Goal: Transaction & Acquisition: Purchase product/service

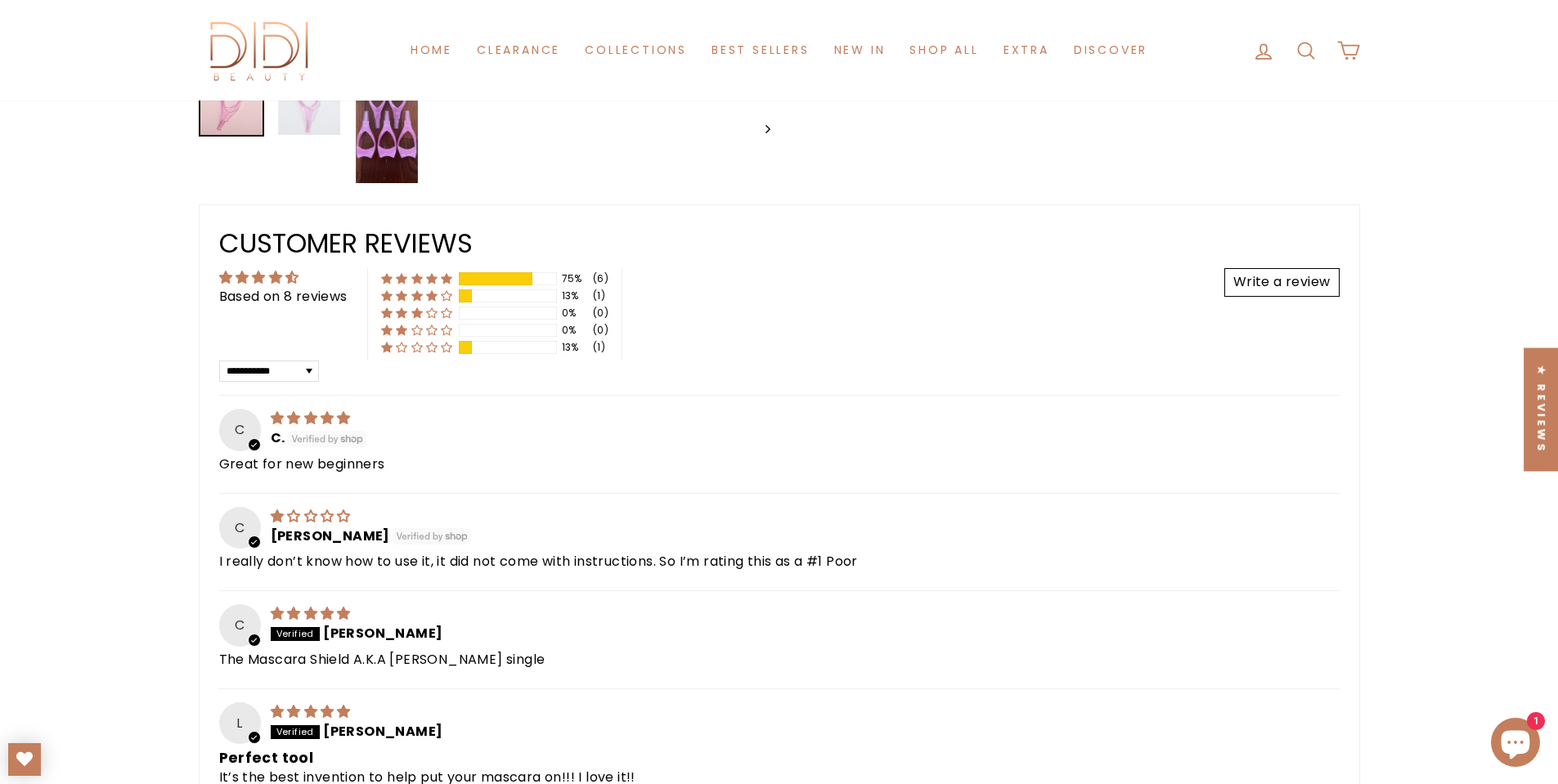
scroll to position [899, 0]
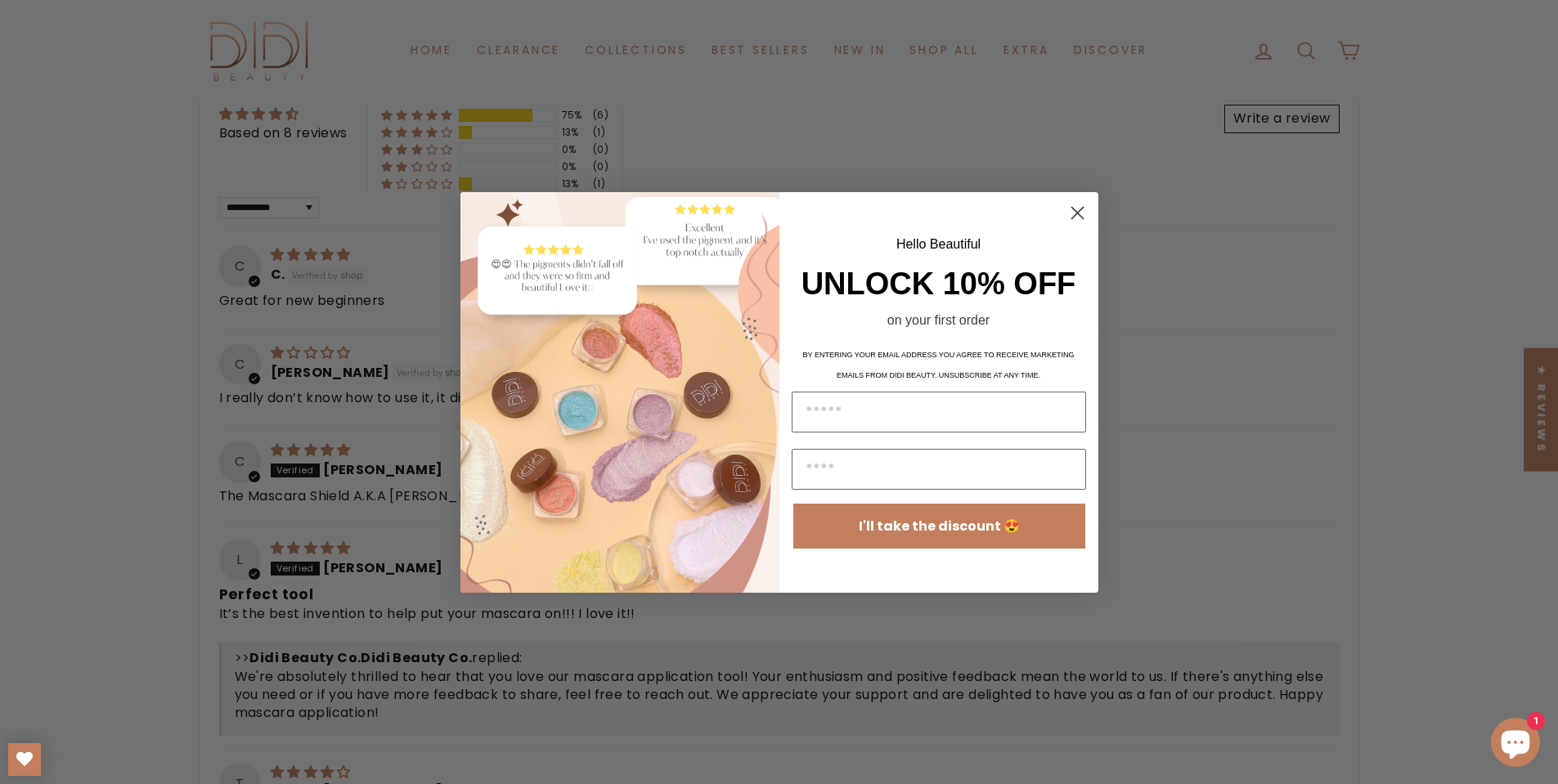
drag, startPoint x: 1077, startPoint y: 213, endPoint x: 1067, endPoint y: 221, distance: 12.8
click at [1077, 213] on icon "Close dialog" at bounding box center [1077, 212] width 11 height 11
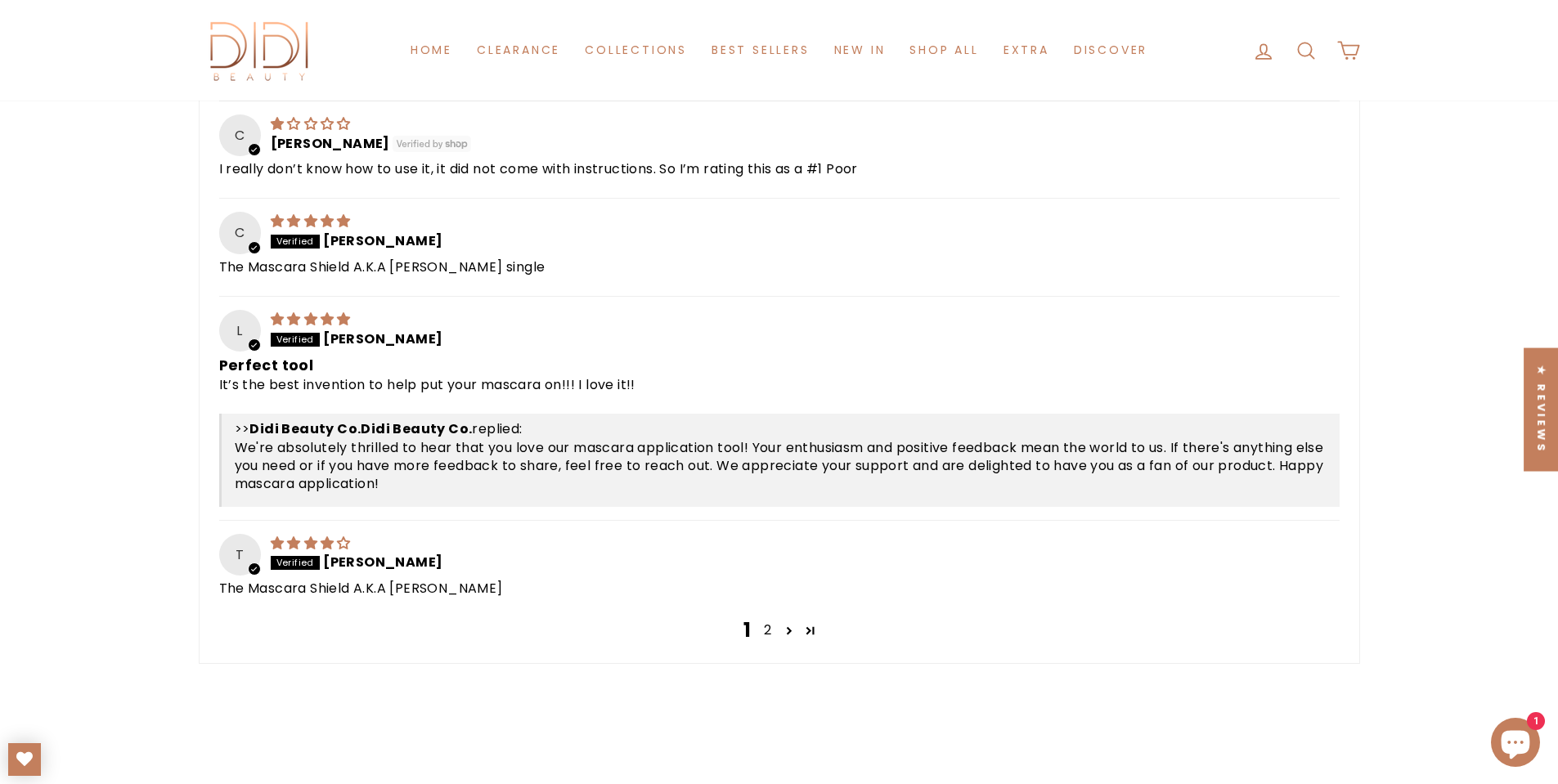
scroll to position [1227, 0]
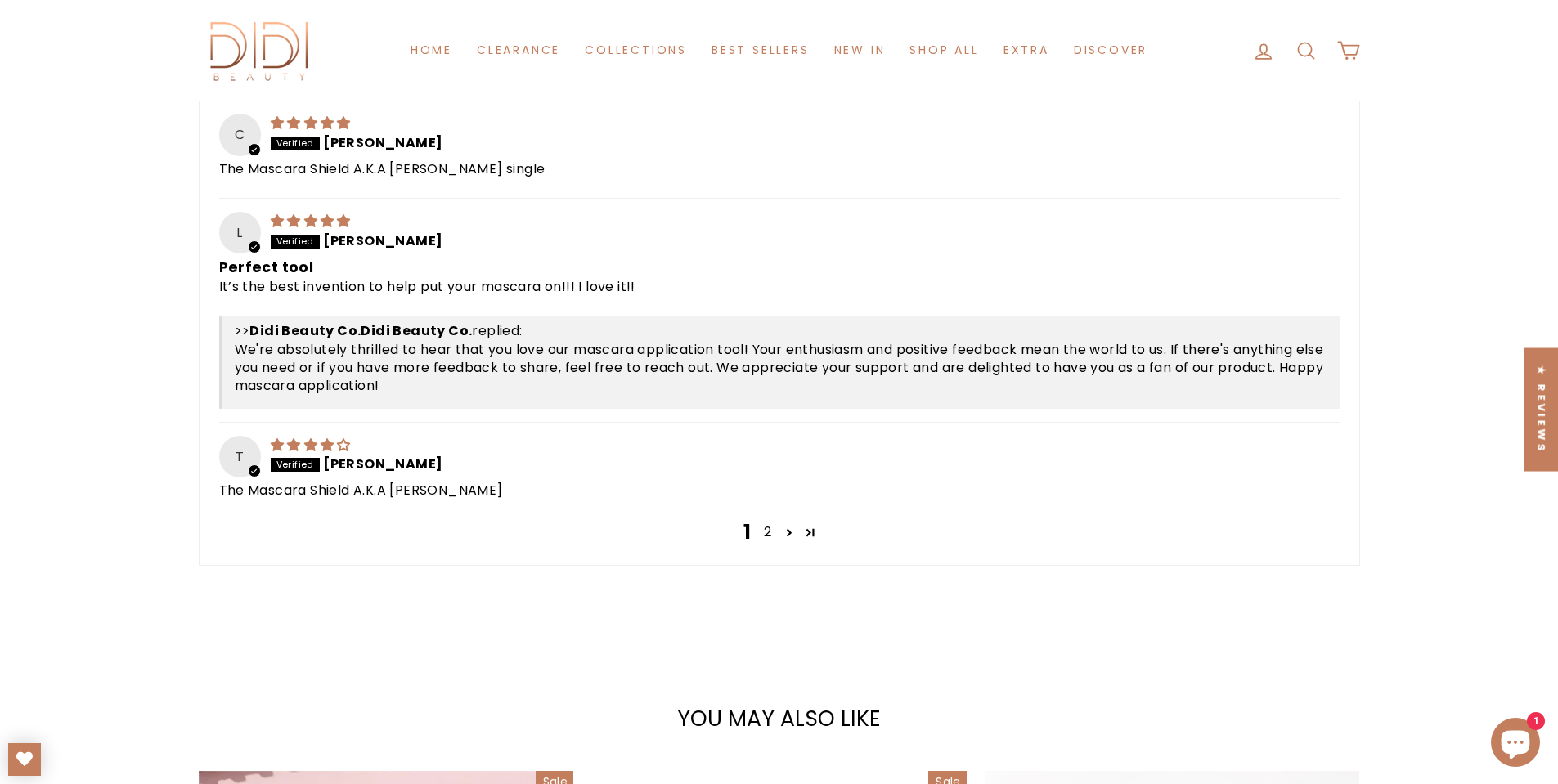
click at [774, 530] on link "2" at bounding box center [768, 532] width 21 height 20
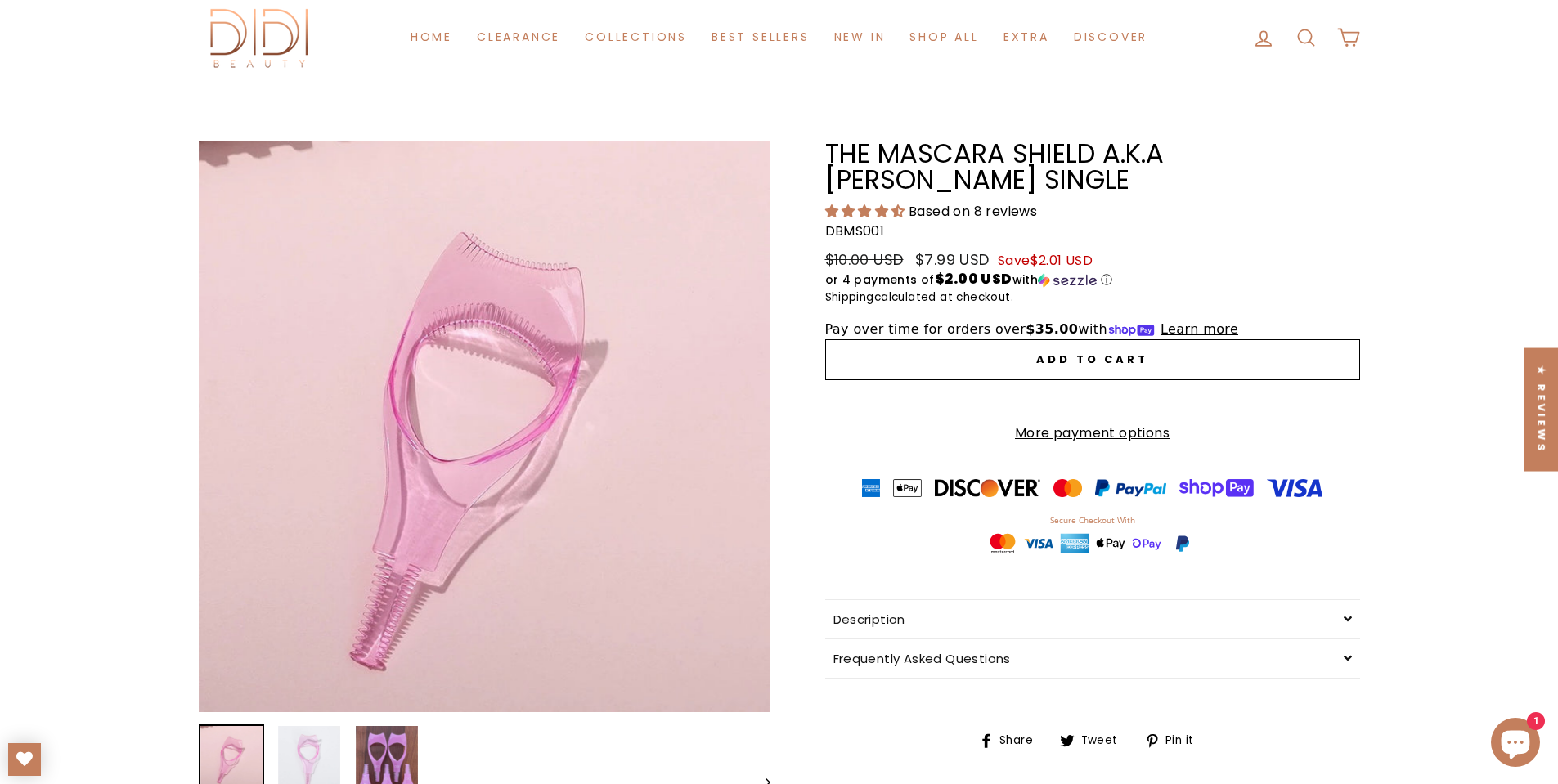
scroll to position [82, 0]
click at [999, 362] on button "Add to cart" at bounding box center [1093, 360] width 535 height 41
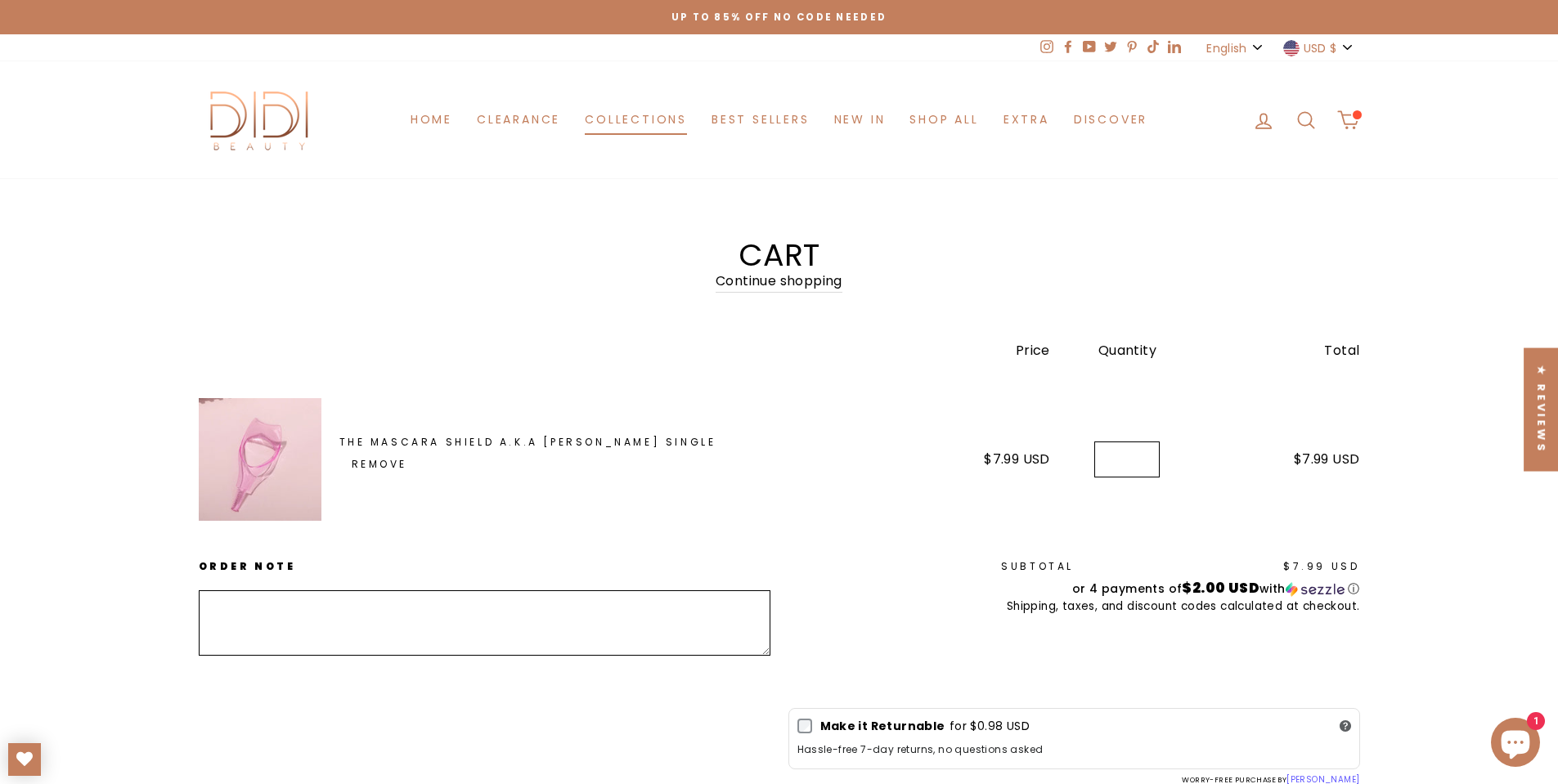
click at [626, 126] on link "Collections" at bounding box center [636, 120] width 127 height 30
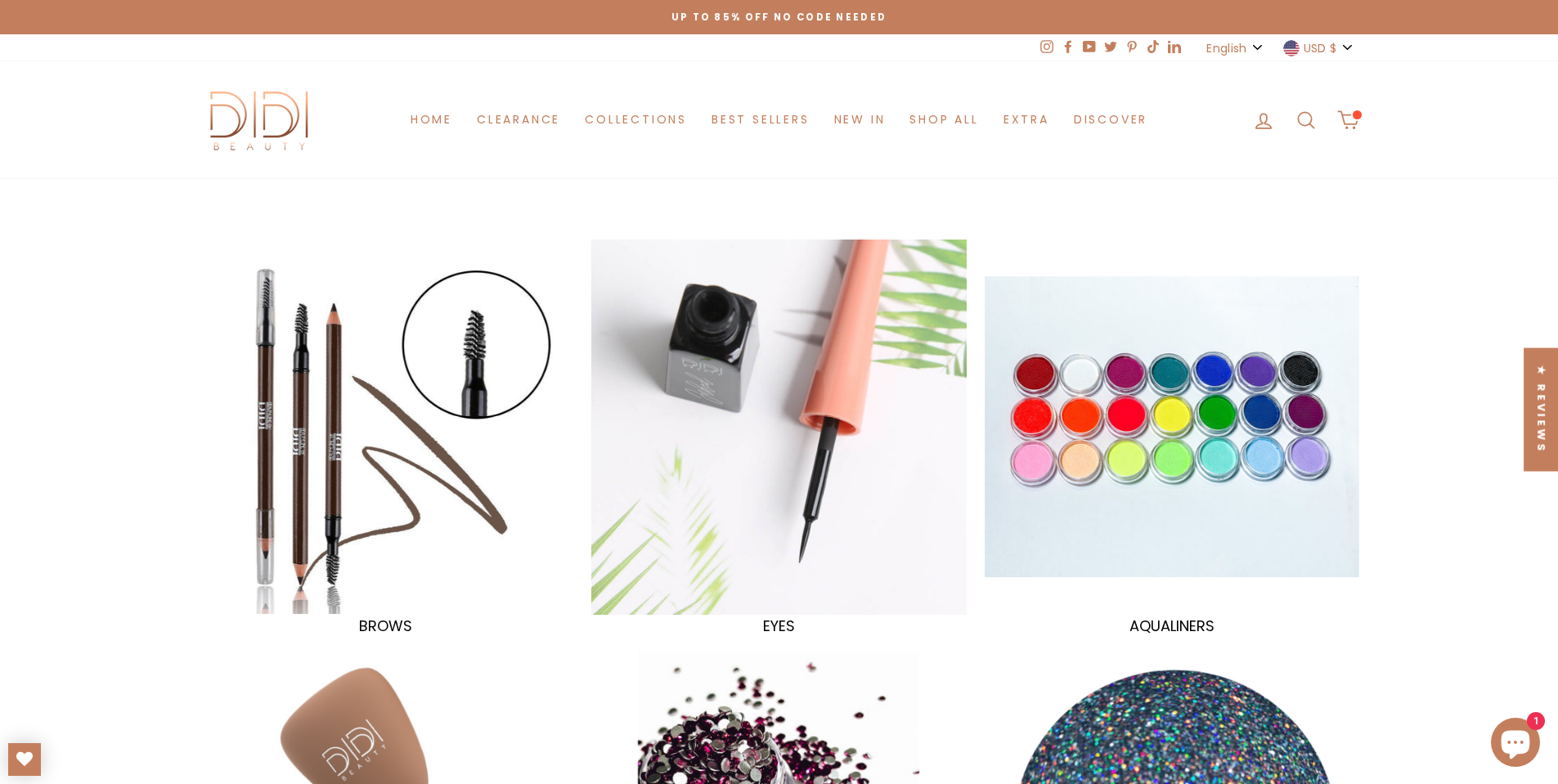
click at [734, 388] on div at bounding box center [778, 426] width 386 height 385
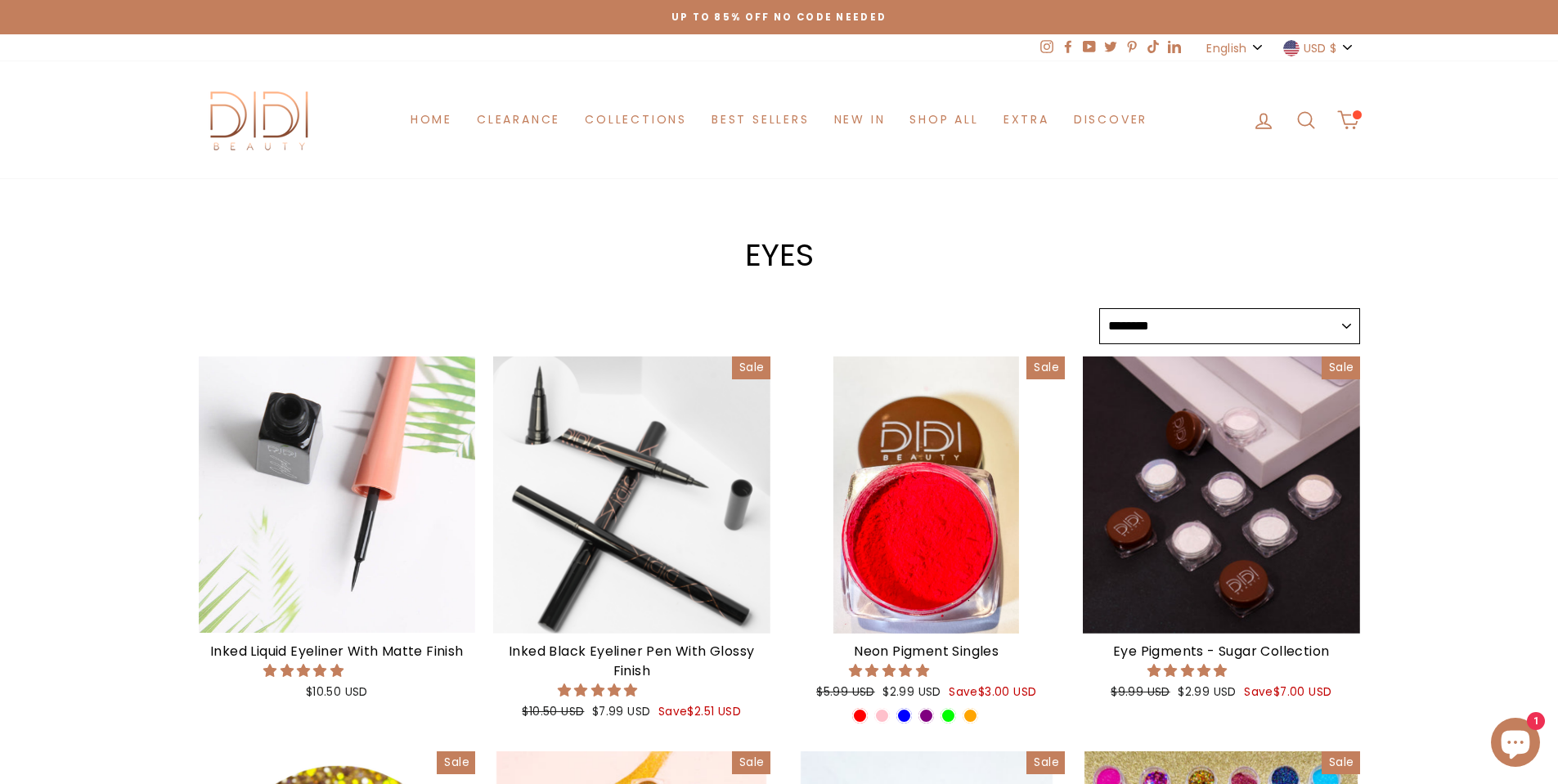
select select "******"
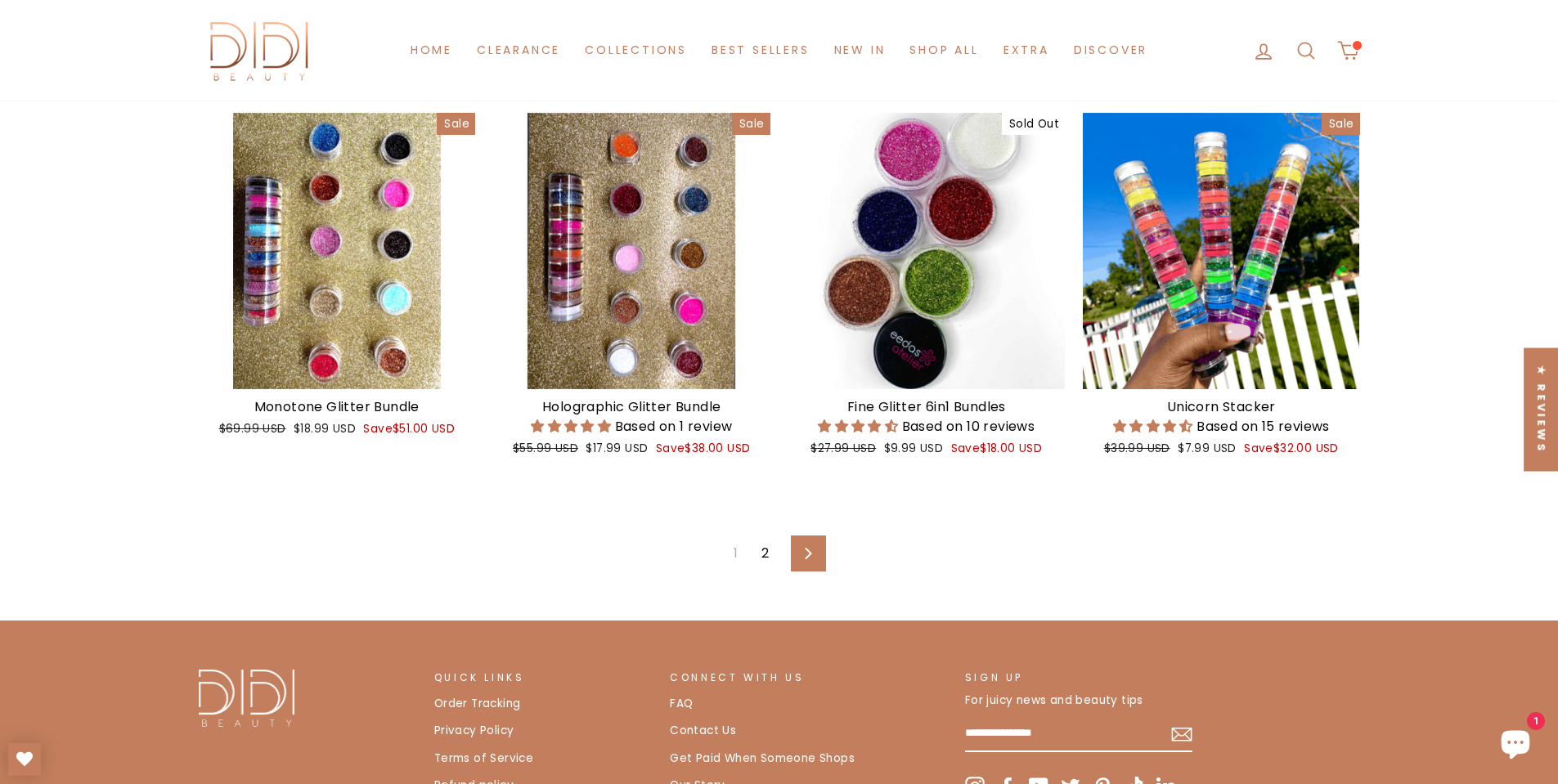
scroll to position [2616, 0]
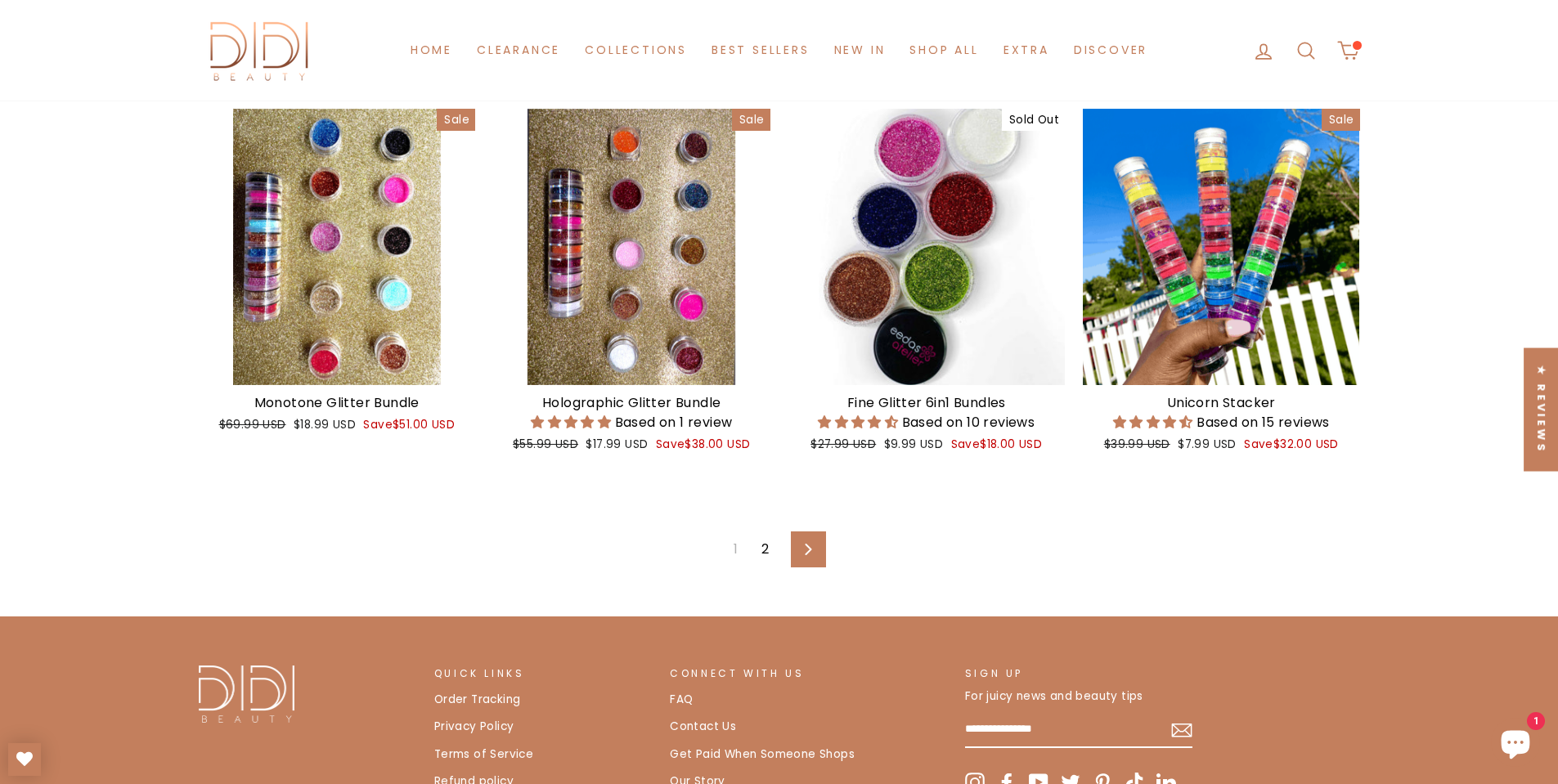
drag, startPoint x: 797, startPoint y: 544, endPoint x: 767, endPoint y: 546, distance: 30.1
click at [797, 544] on link "Next" at bounding box center [809, 549] width 35 height 36
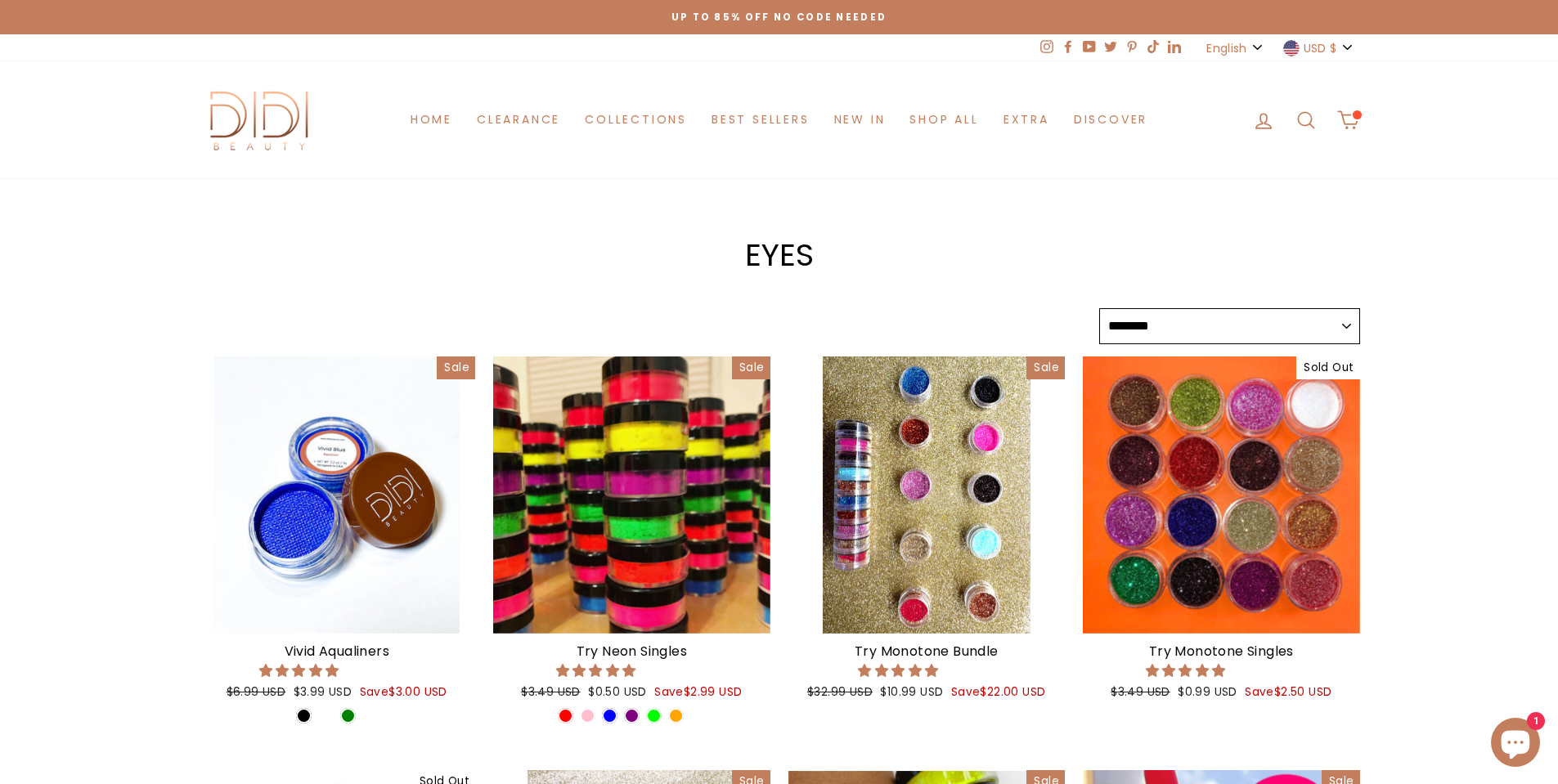
select select "******"
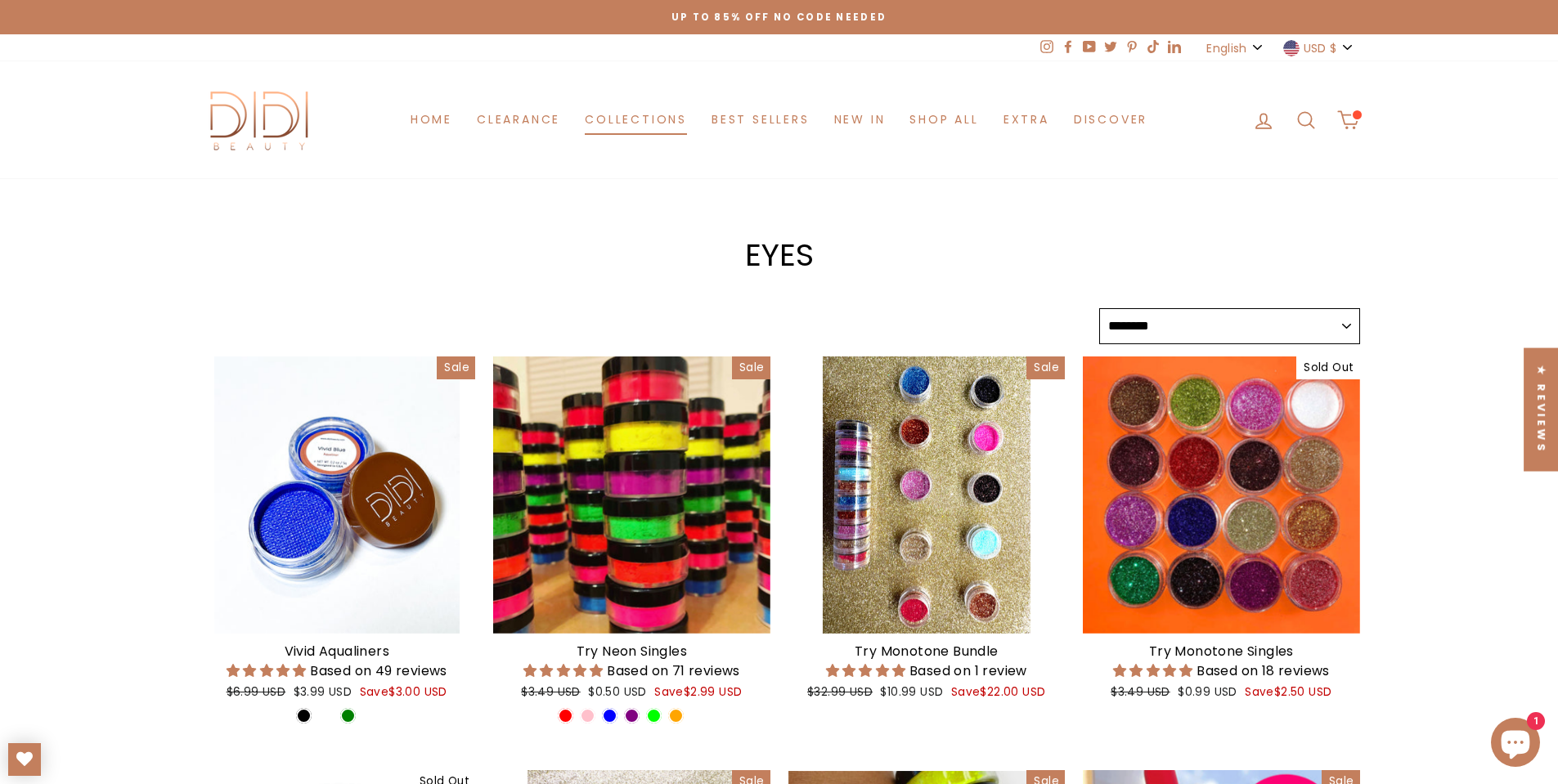
click at [651, 131] on link "Collections" at bounding box center [636, 120] width 127 height 30
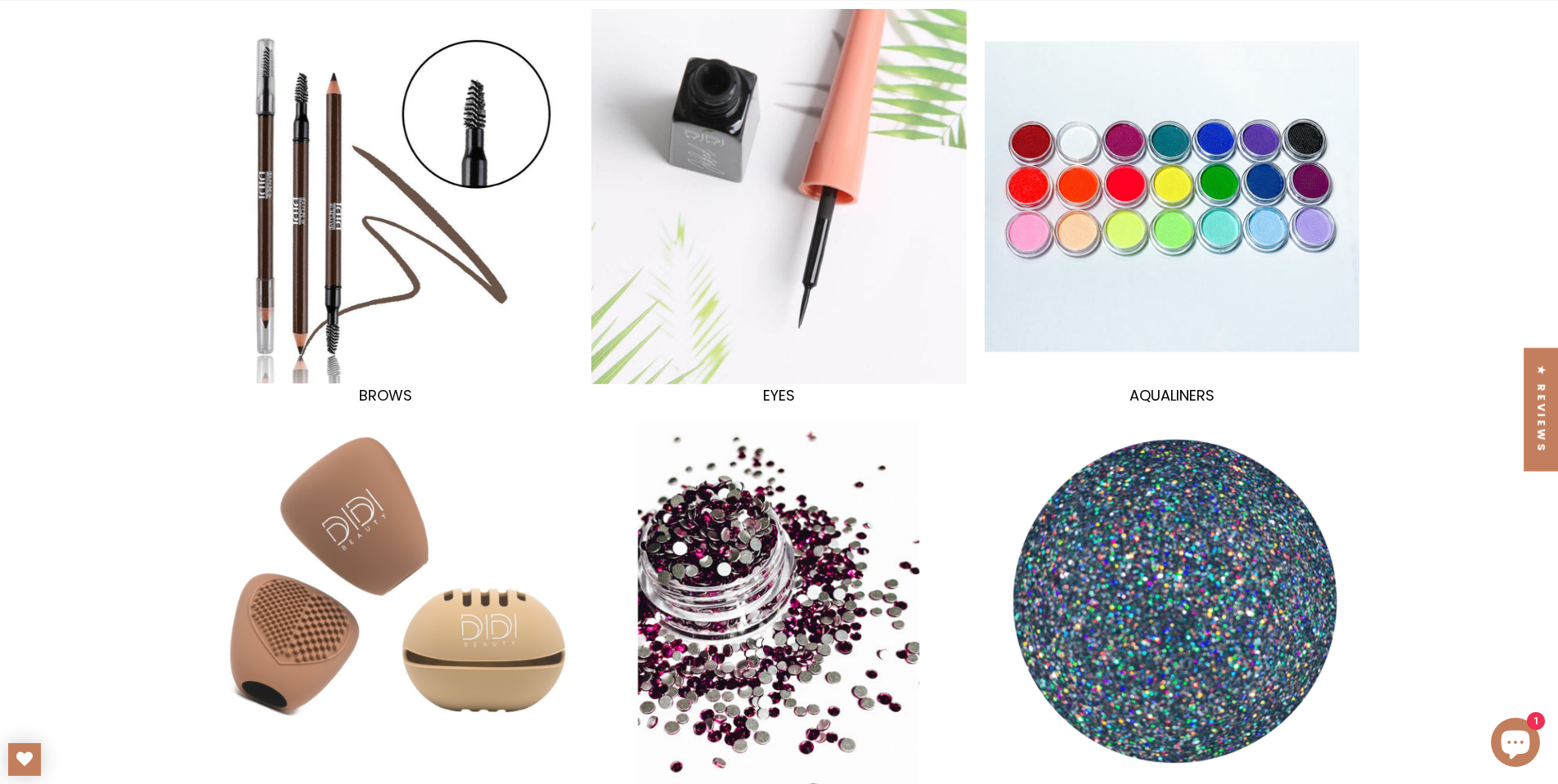
scroll to position [246, 0]
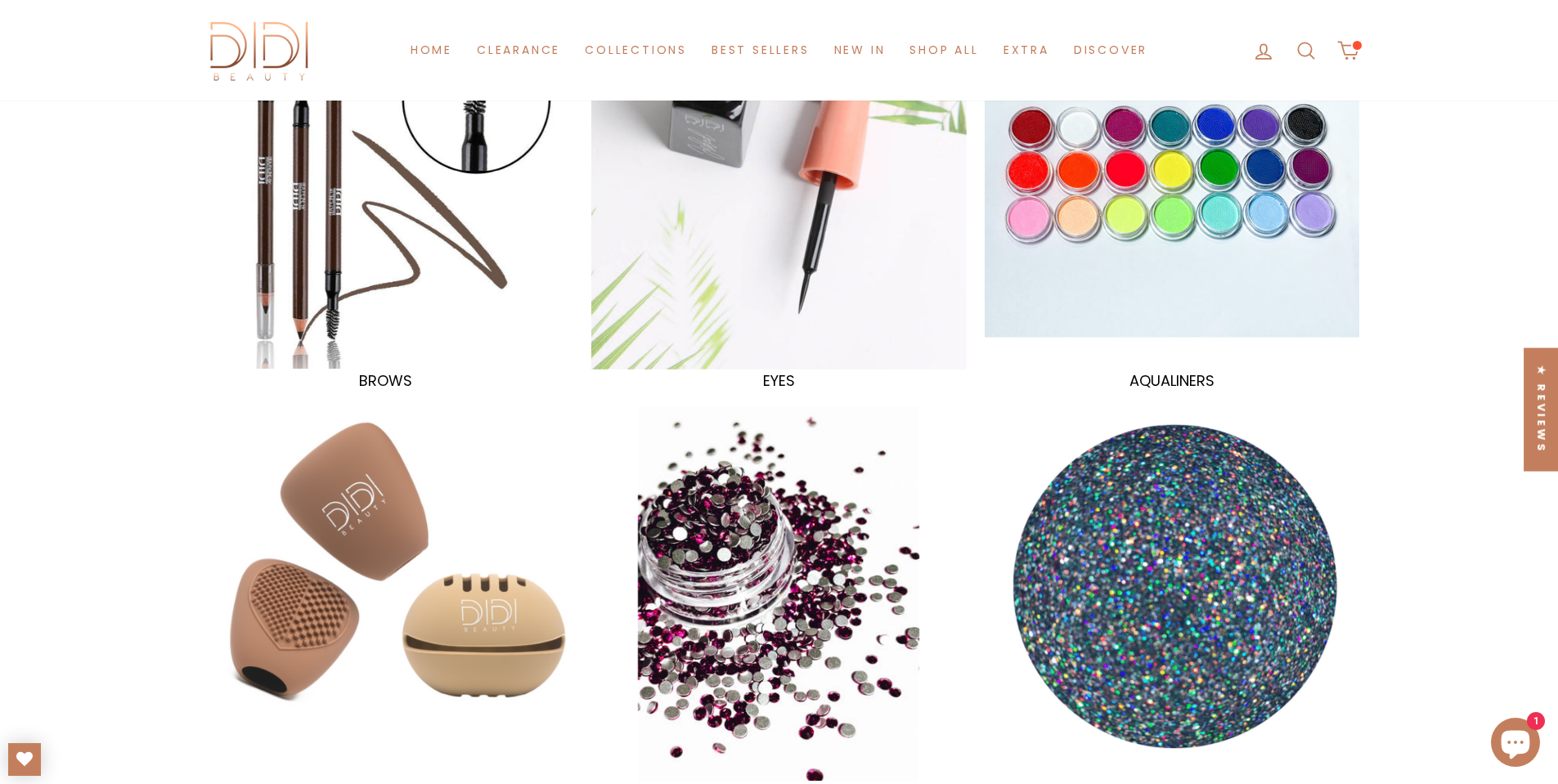
click at [1194, 278] on div at bounding box center [1172, 181] width 386 height 385
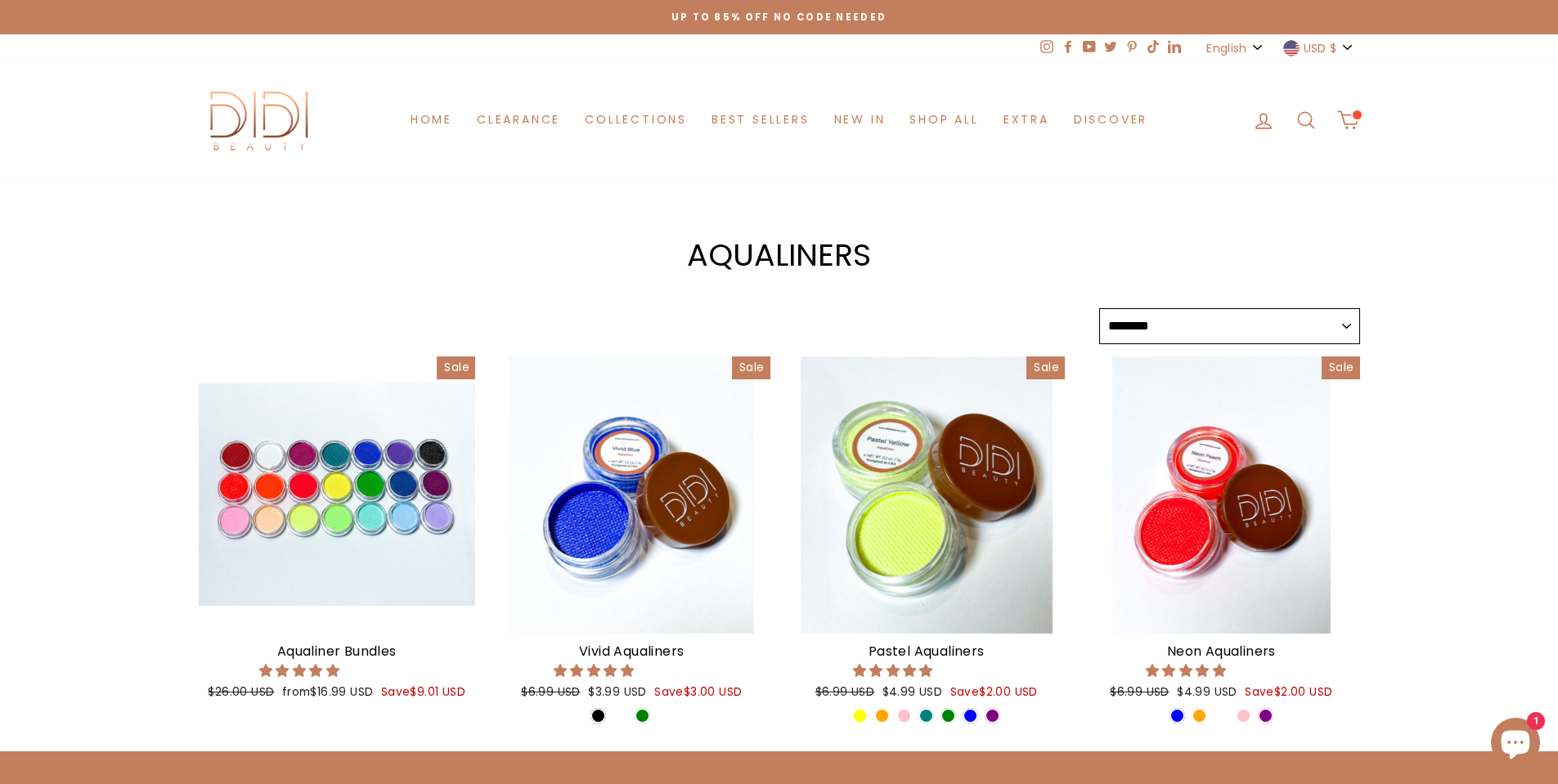
select select "******"
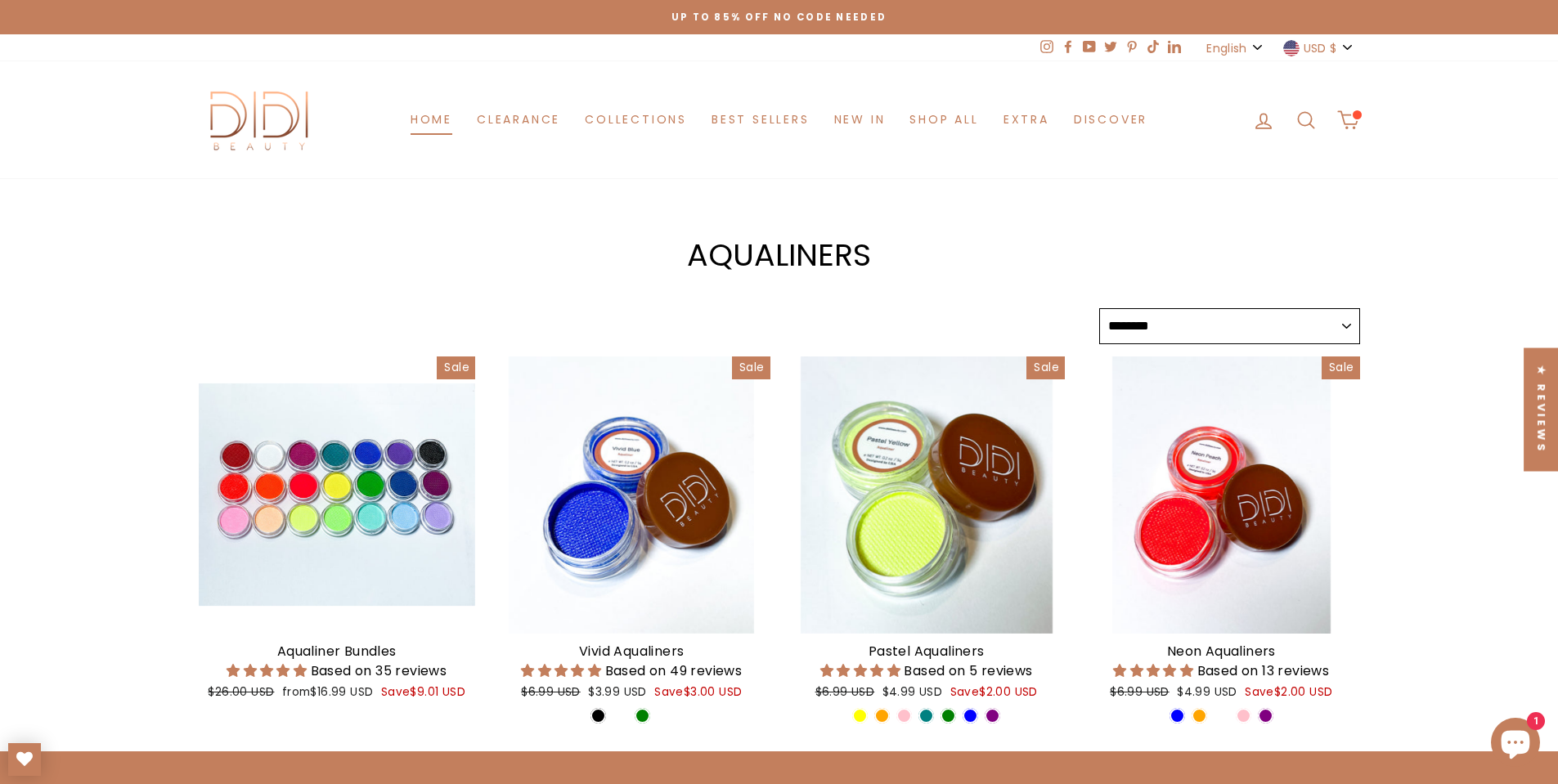
click at [409, 124] on link "Home" at bounding box center [432, 120] width 66 height 30
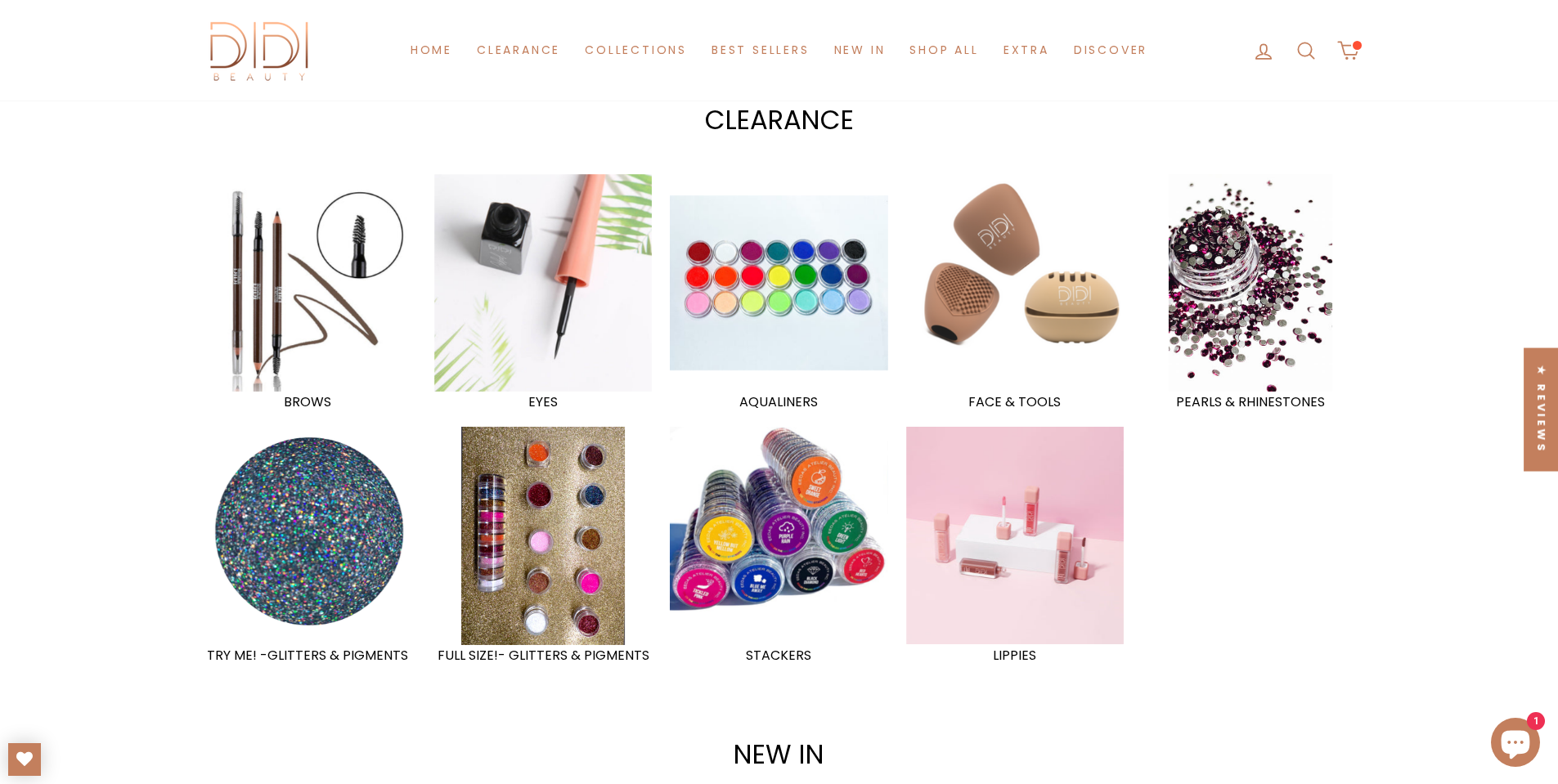
scroll to position [1227, 0]
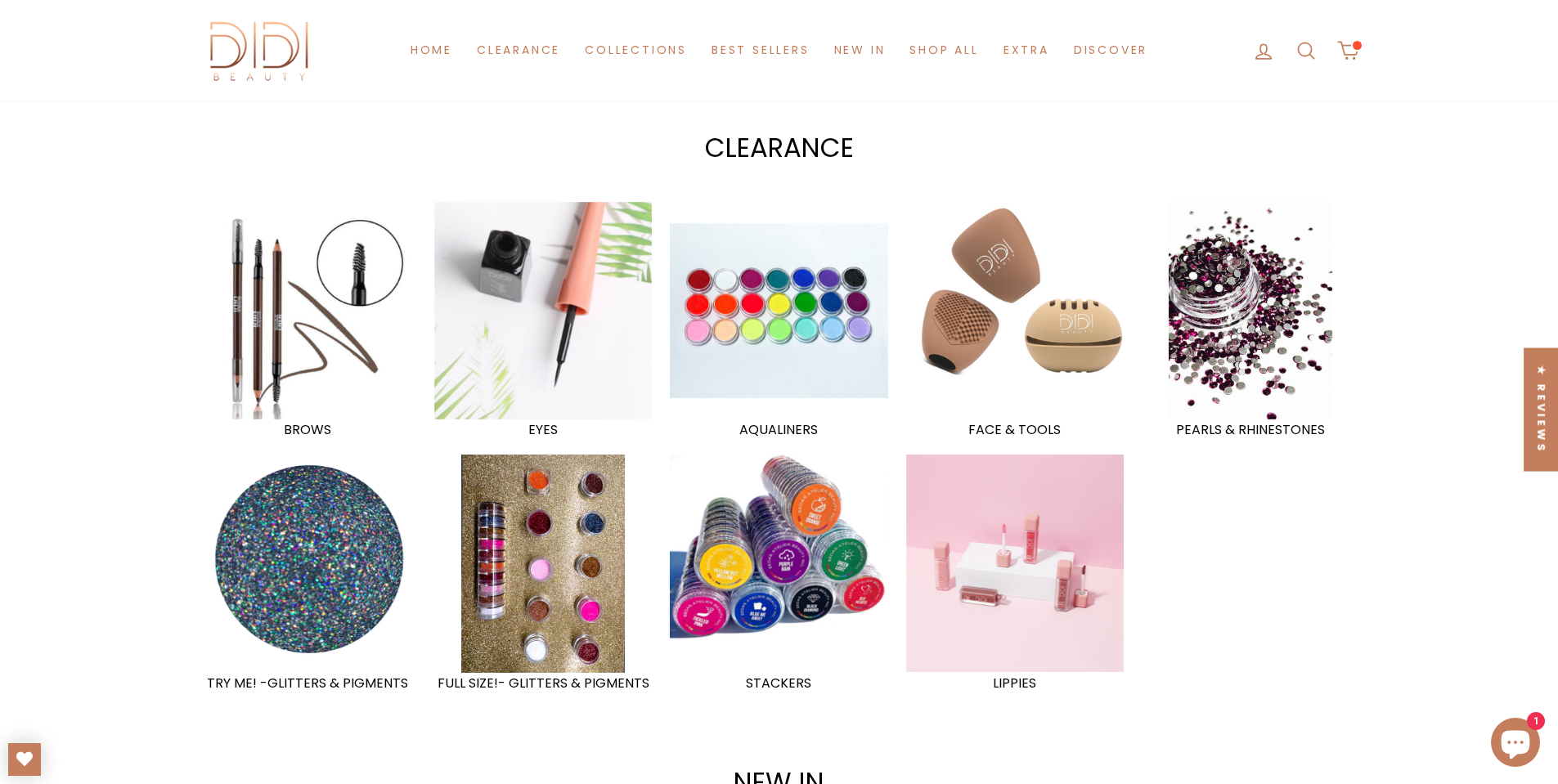
click at [1082, 386] on div at bounding box center [1015, 311] width 224 height 224
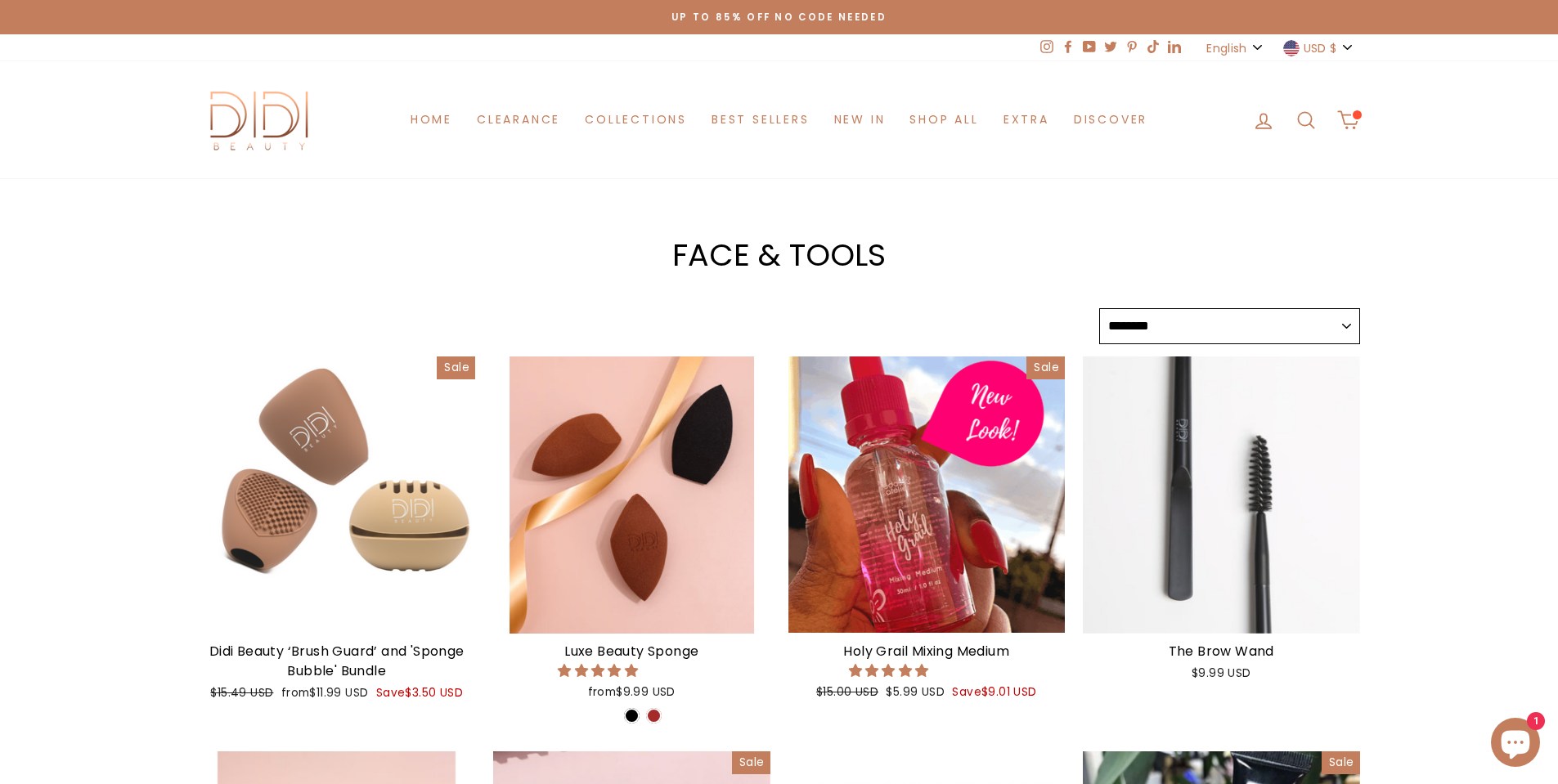
select select "******"
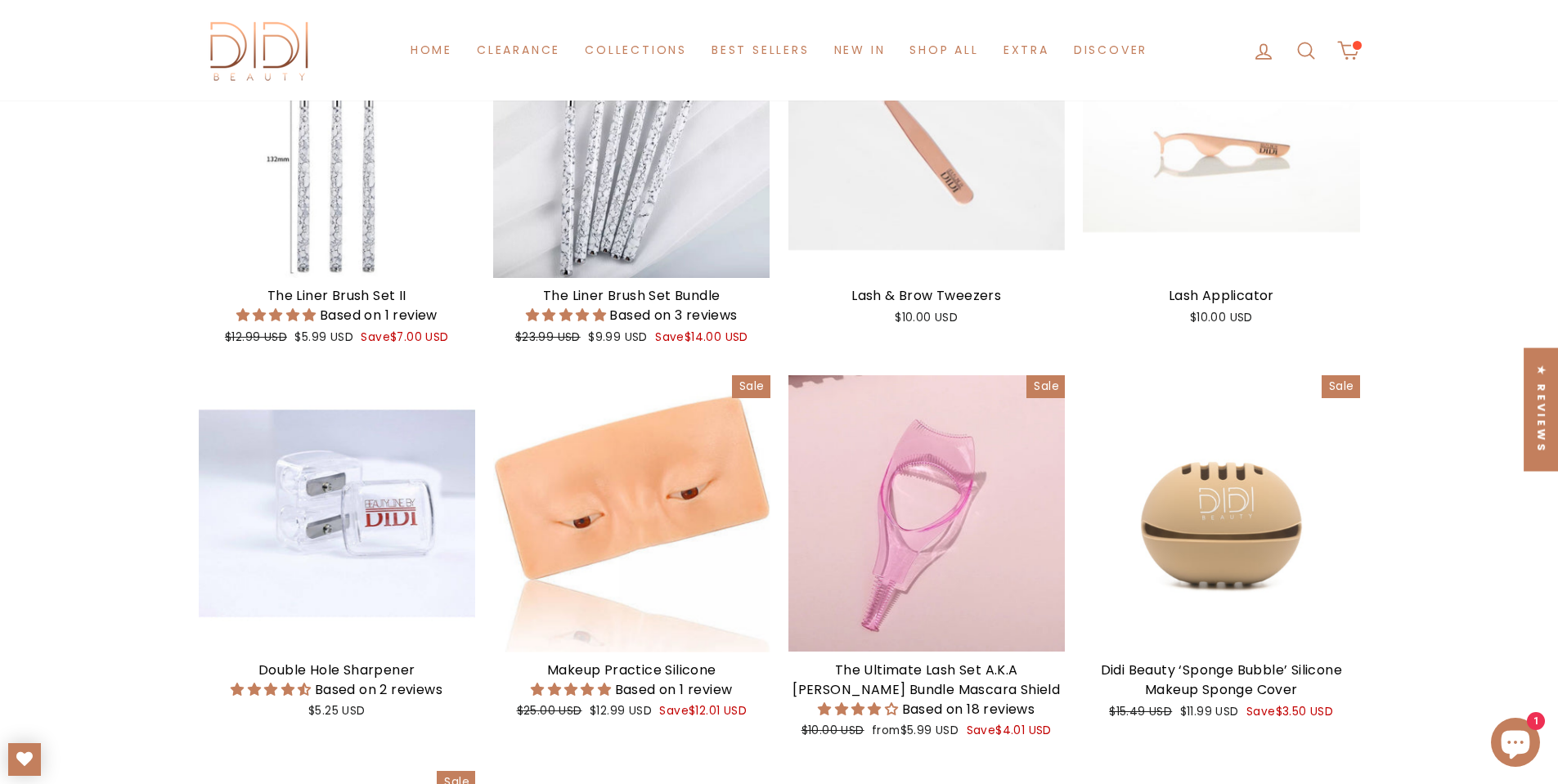
scroll to position [1553, 0]
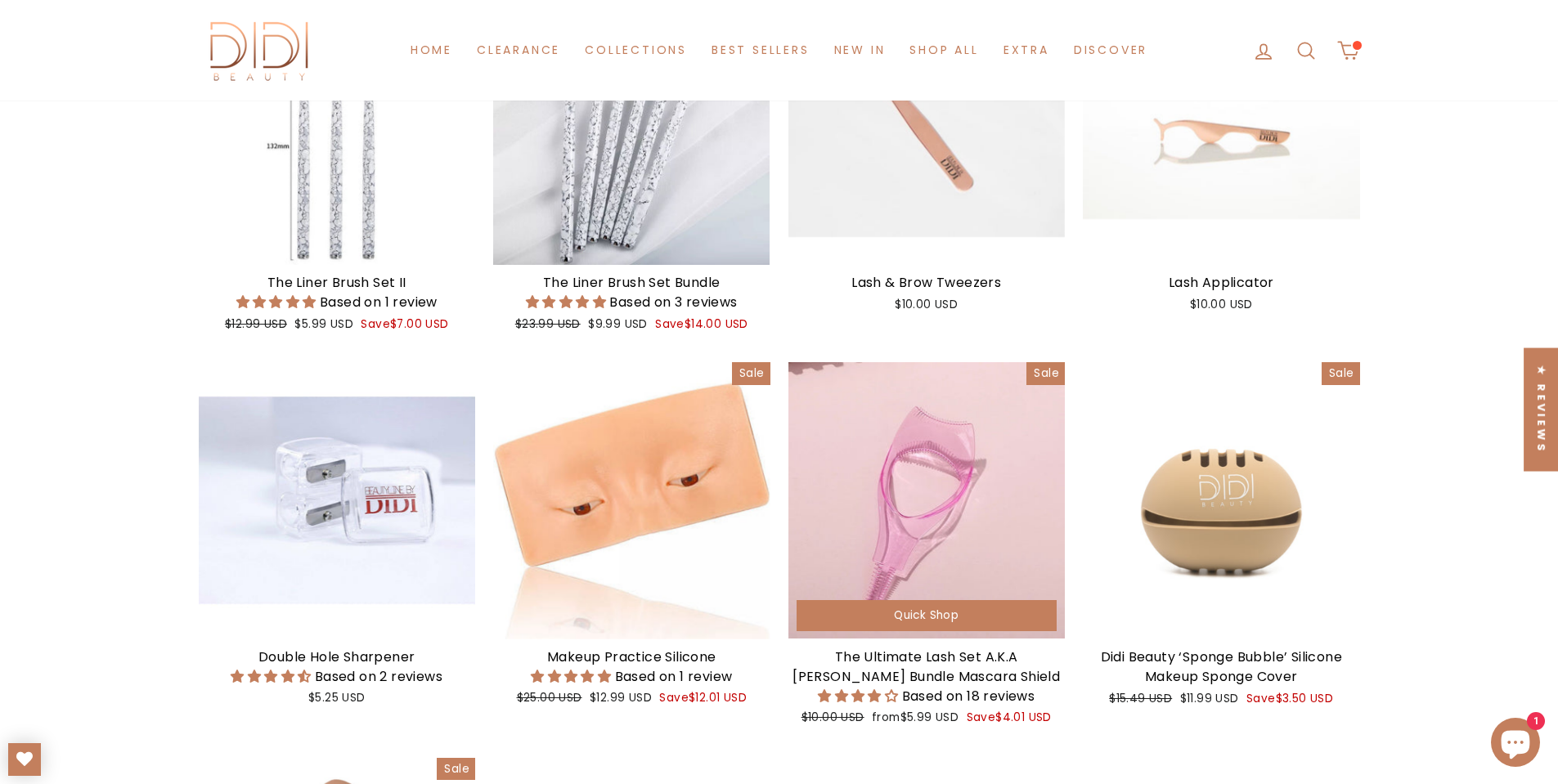
click at [934, 666] on div "The Ultimate Lash Set A.K.A [PERSON_NAME] Bundle Mascara Shield" at bounding box center [927, 667] width 277 height 39
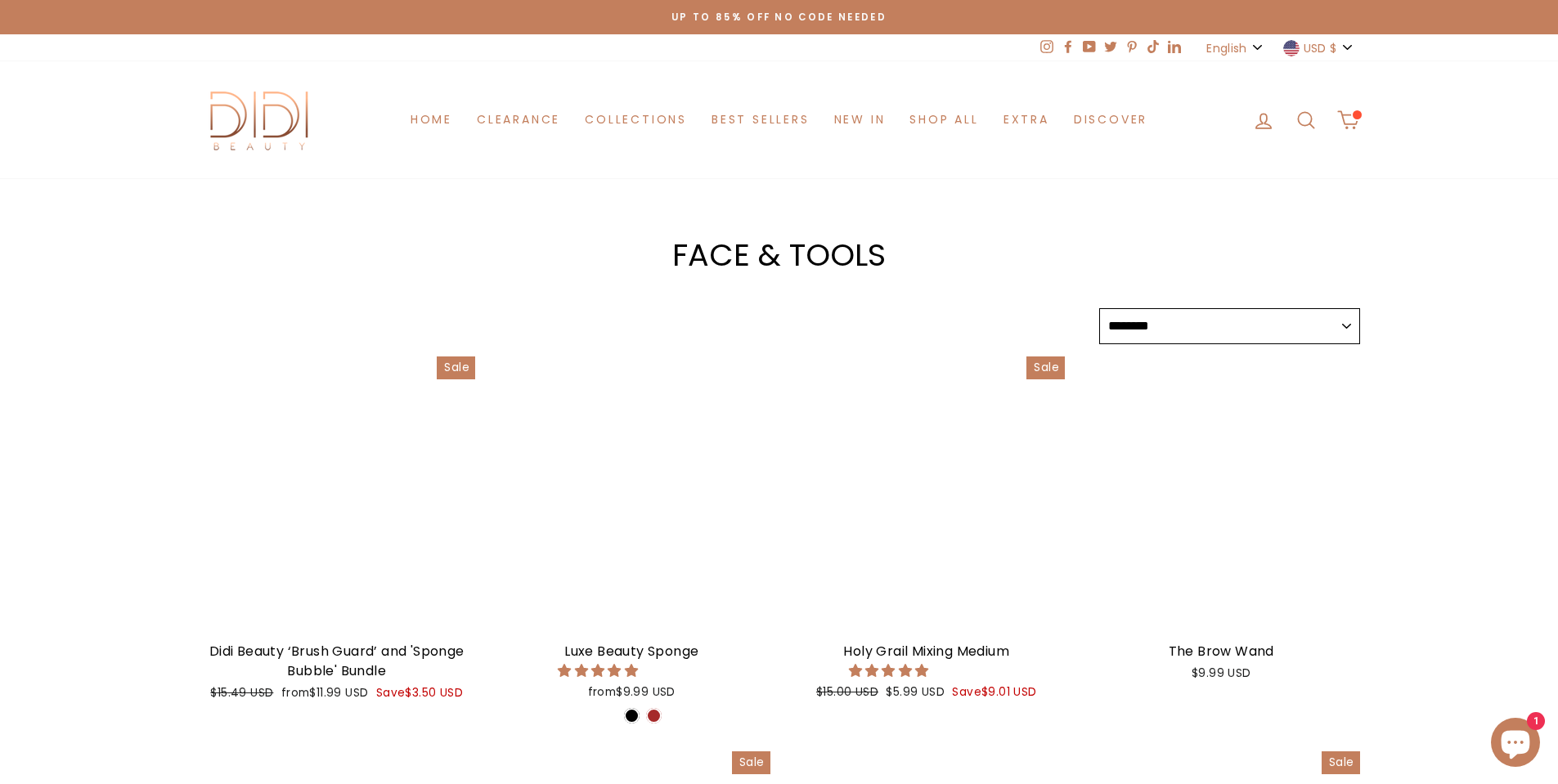
select select "******"
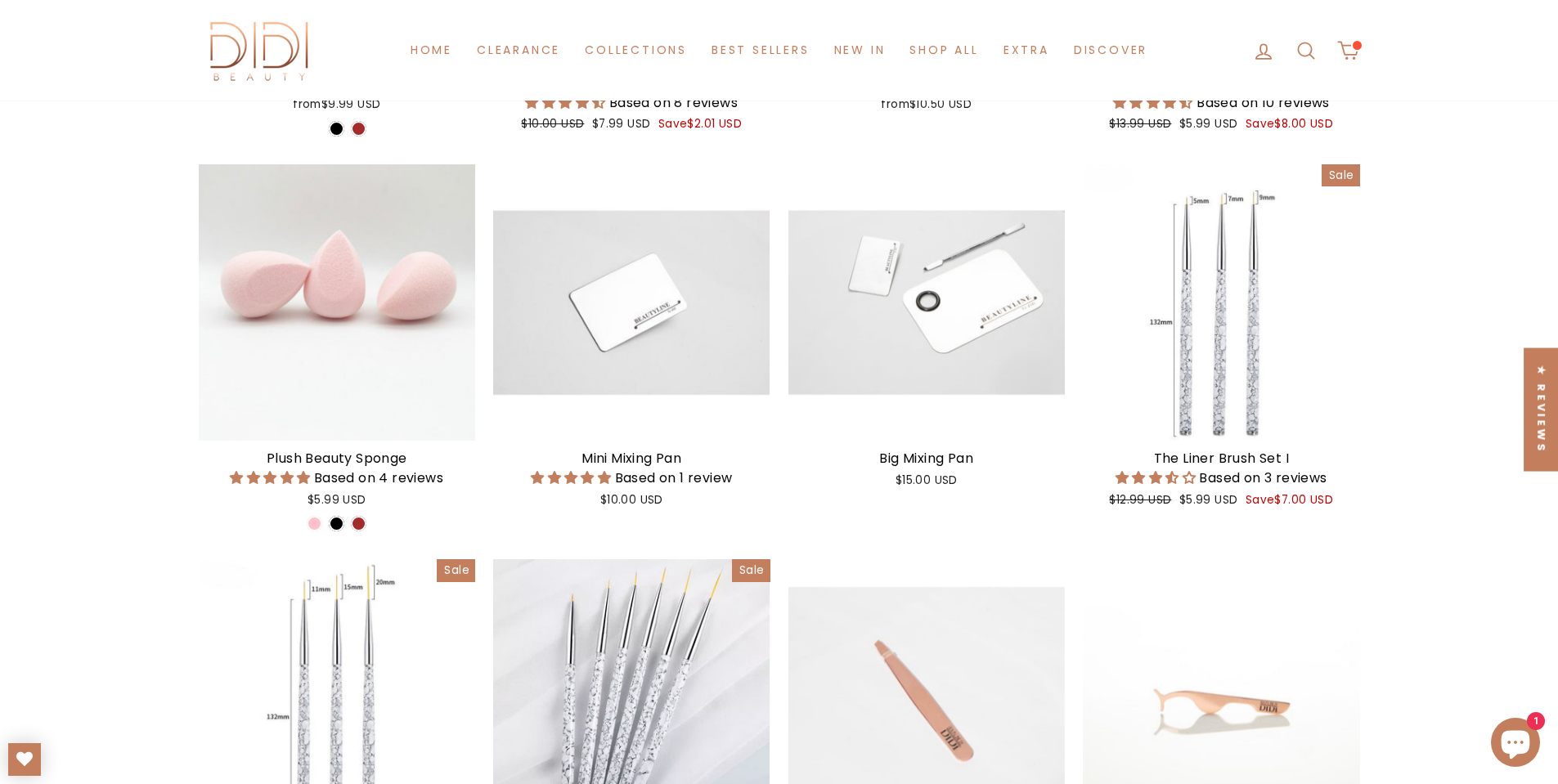
scroll to position [981, 0]
click at [228, 471] on div "Based on 4 reviews" at bounding box center [337, 479] width 277 height 19
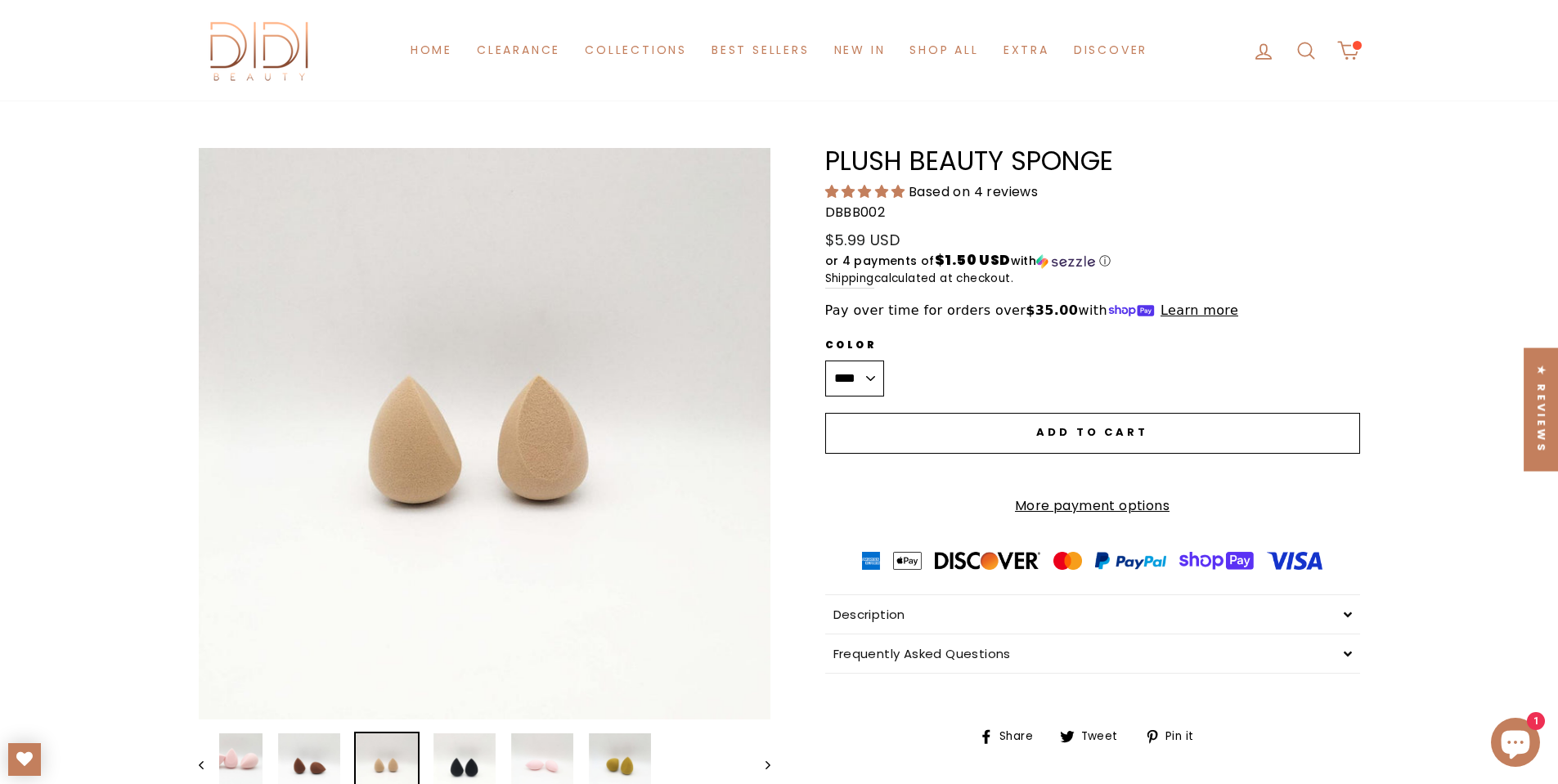
scroll to position [58, 0]
click at [1347, 61] on icon at bounding box center [1349, 62] width 23 height 23
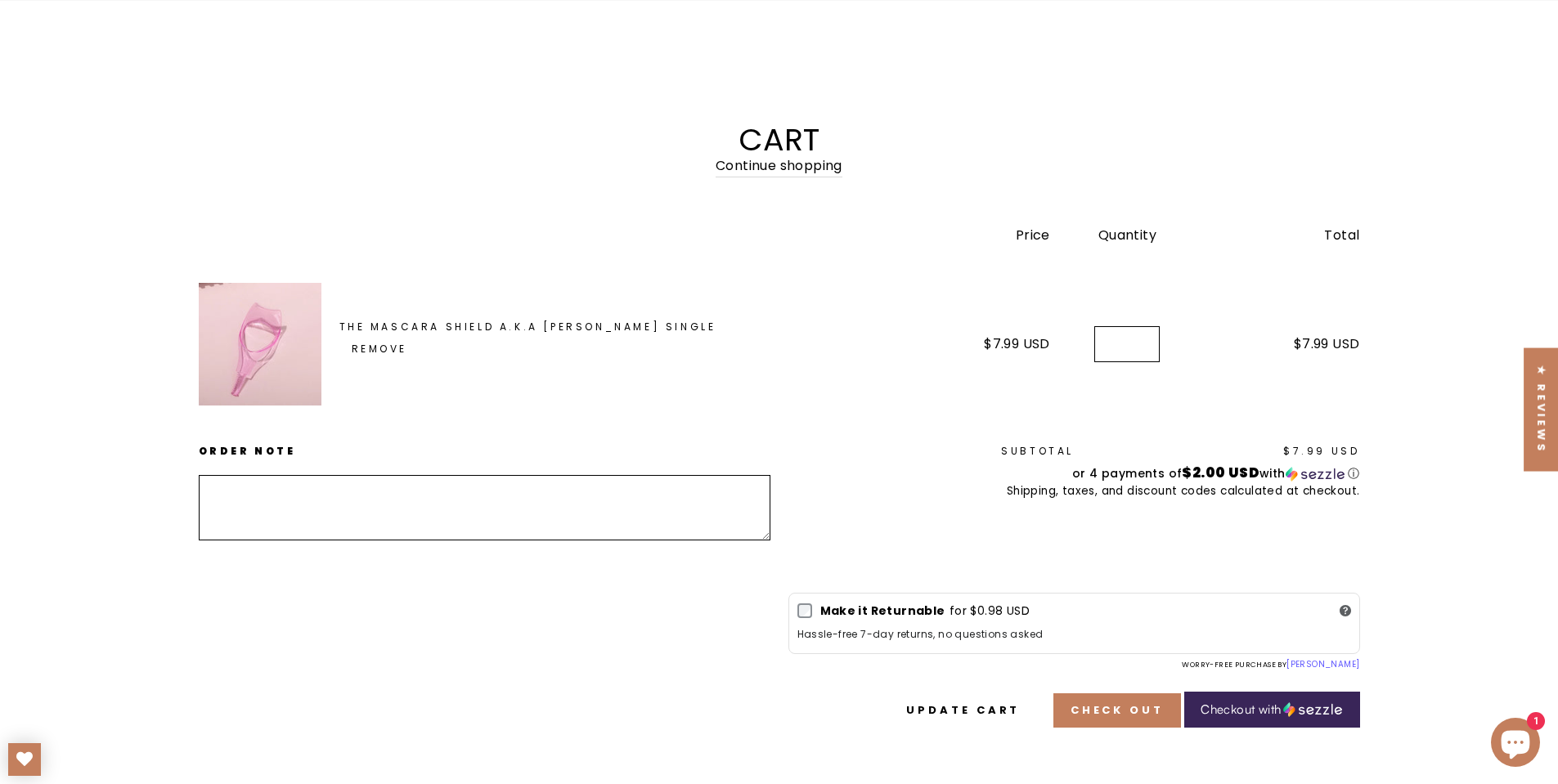
scroll to position [163, 0]
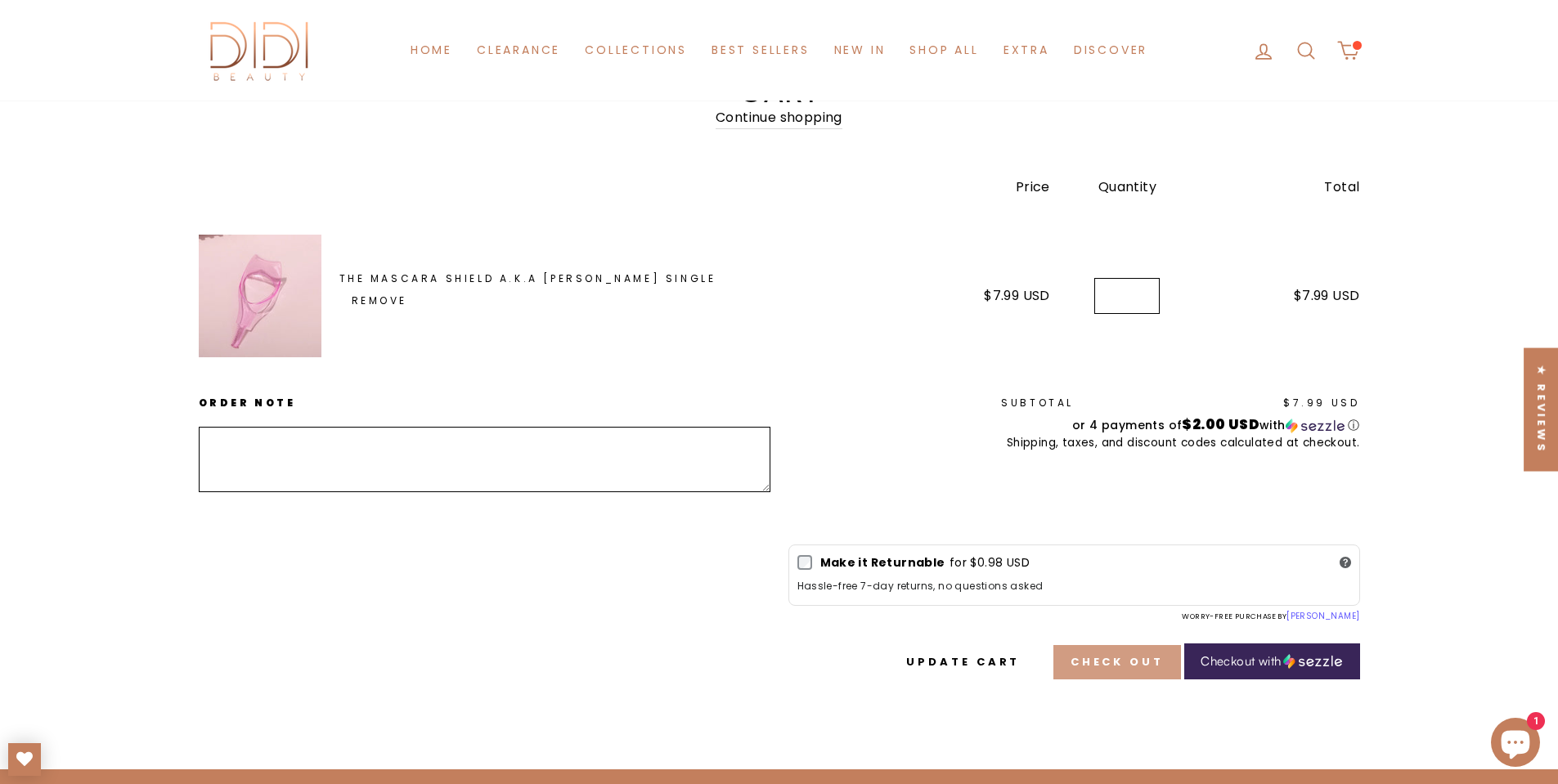
click at [1088, 645] on button "Check out" at bounding box center [1117, 662] width 128 height 35
